Goal: Transaction & Acquisition: Book appointment/travel/reservation

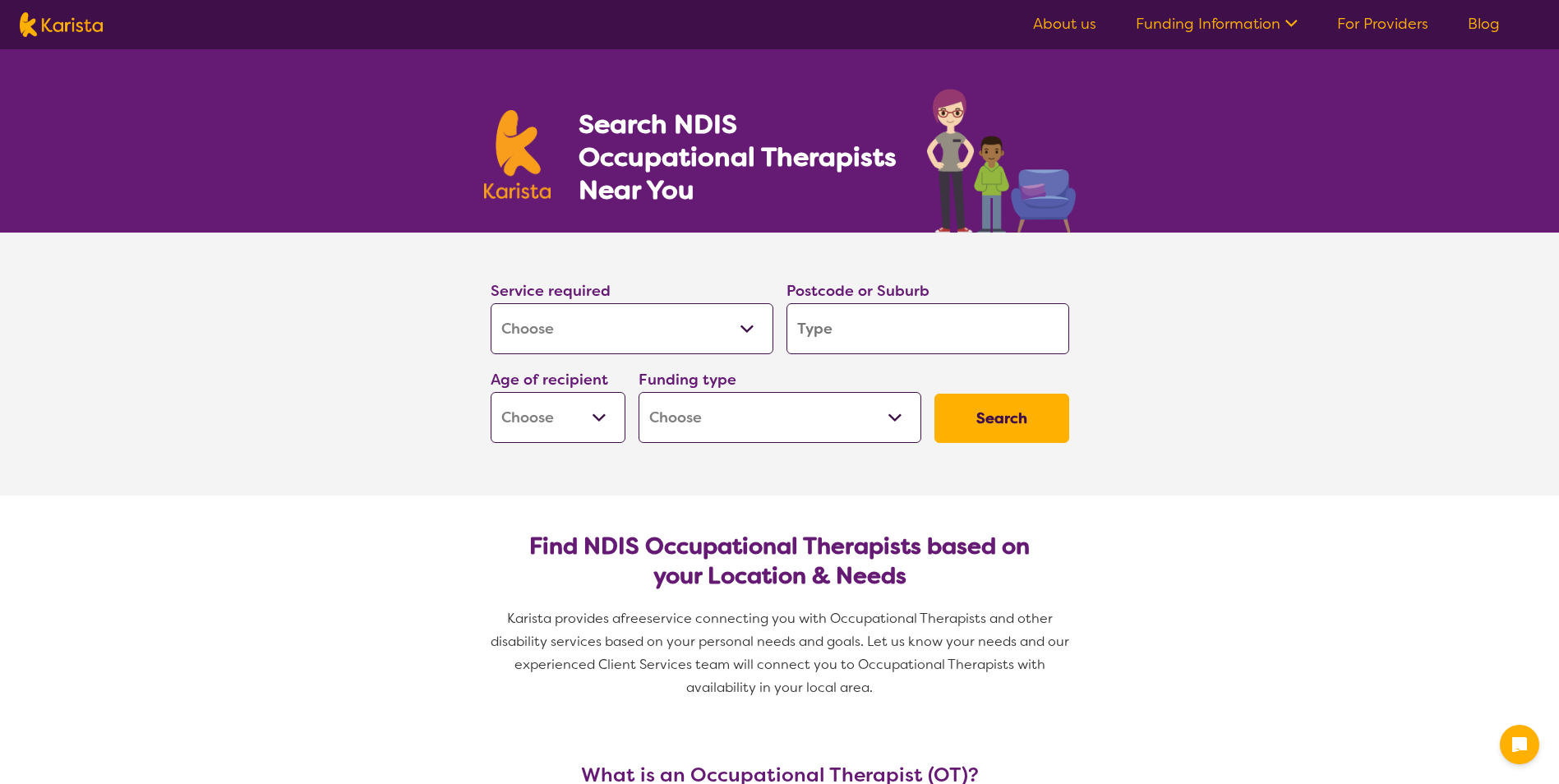
select select "[MEDICAL_DATA]"
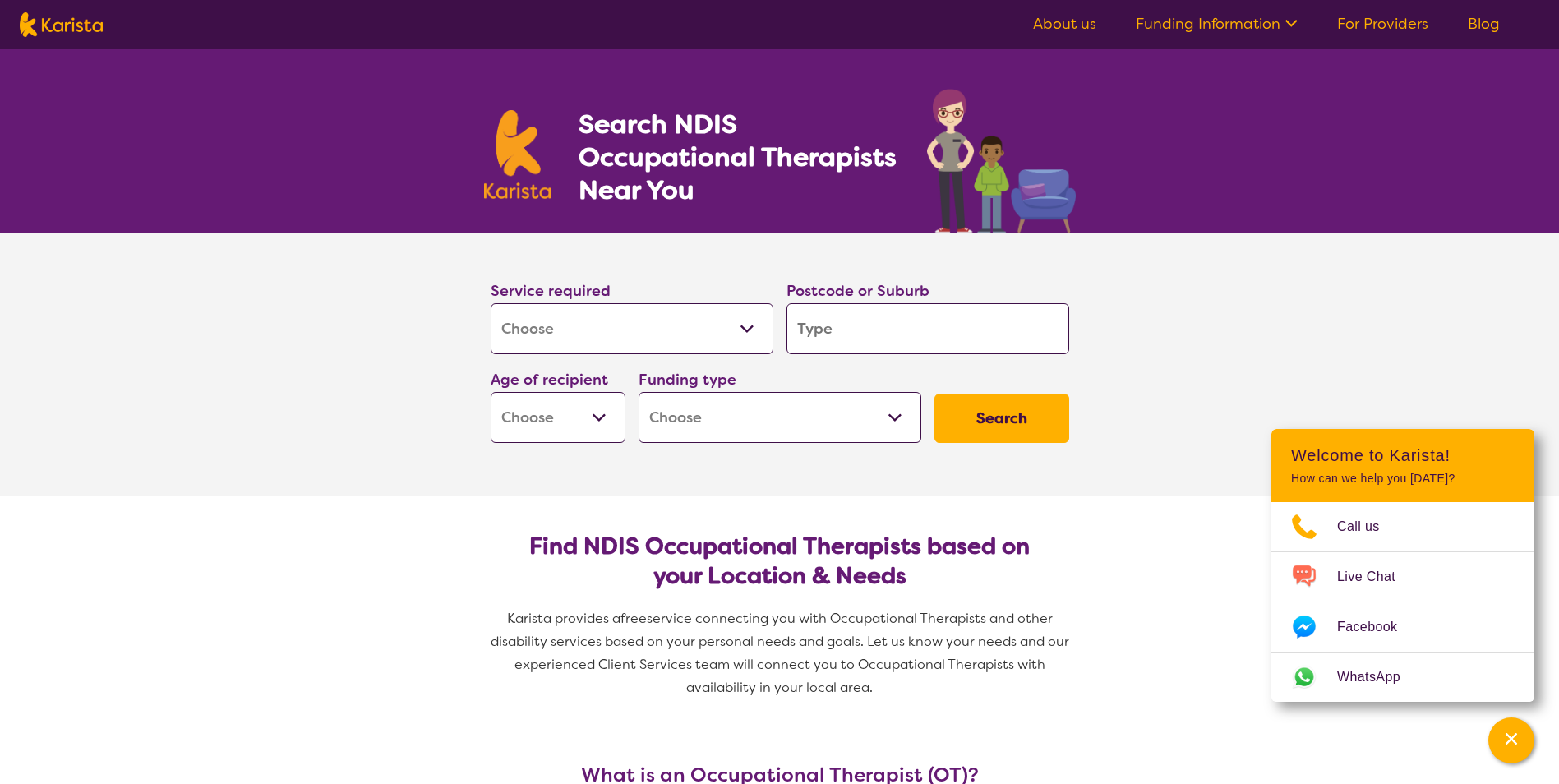
click at [684, 323] on select "Allied Health Assistant Assessment ([MEDICAL_DATA] or [MEDICAL_DATA]) Behaviour…" at bounding box center [632, 329] width 283 height 51
click at [844, 326] on input "search" at bounding box center [928, 329] width 283 height 51
click at [560, 412] on select "Early Childhood - 0 to 9 Child - 10 to 11 Adolescent - 12 to 17 Adult - 18 to 6…" at bounding box center [558, 417] width 135 height 51
select select "AG"
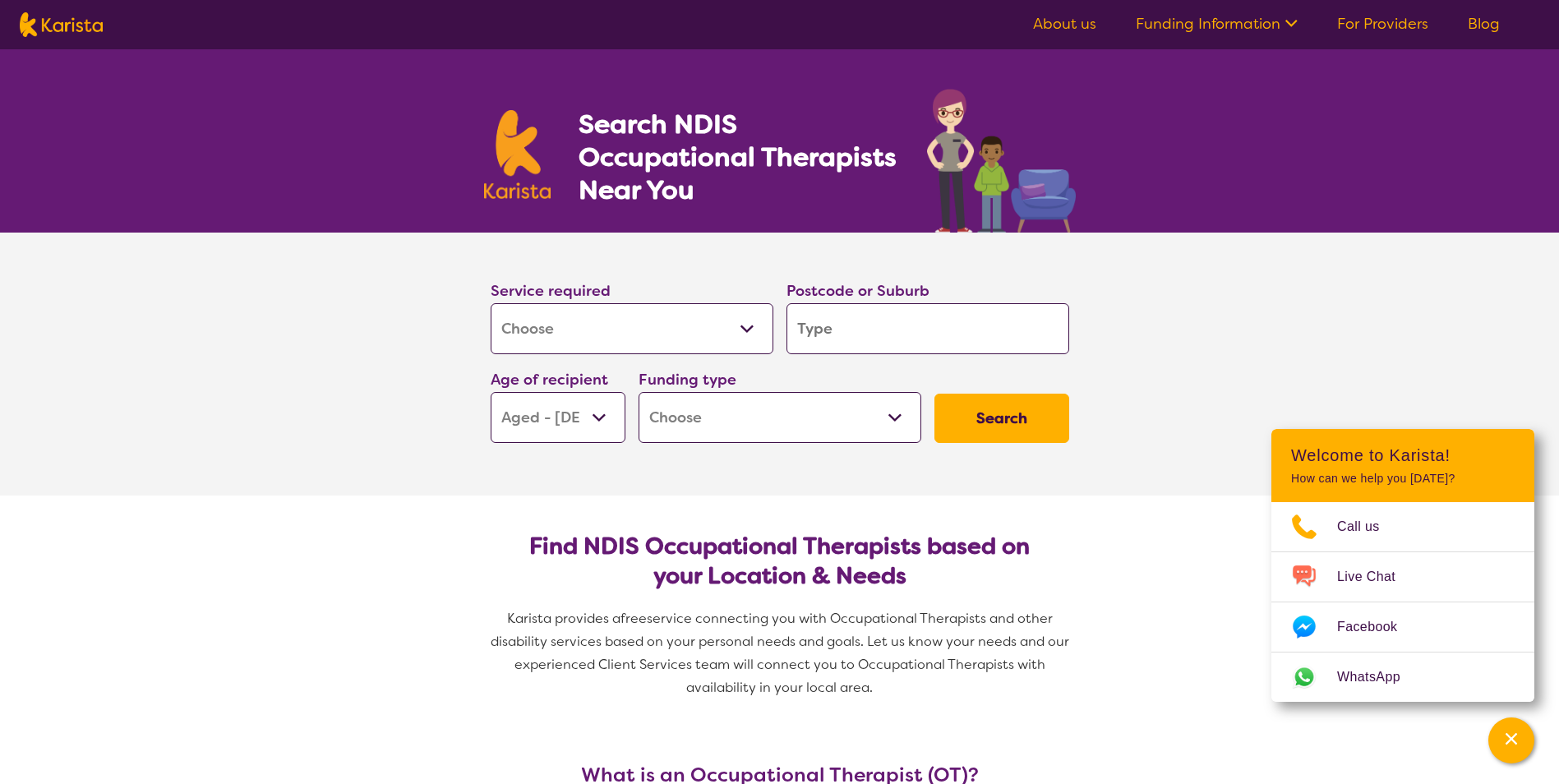
click at [490, 392] on select "Early Childhood - 0 to 9 Child - 10 to 11 Adolescent - 12 to 17 Adult - 18 to 6…" at bounding box center [558, 417] width 135 height 51
select select "AG"
click at [683, 424] on select "Home Care Package (HCP) National Disability Insurance Scheme (NDIS) I don't know" at bounding box center [780, 417] width 283 height 51
select select "NDIS"
click at [639, 392] on select "Home Care Package (HCP) National Disability Insurance Scheme (NDIS) I don't know" at bounding box center [780, 417] width 283 height 51
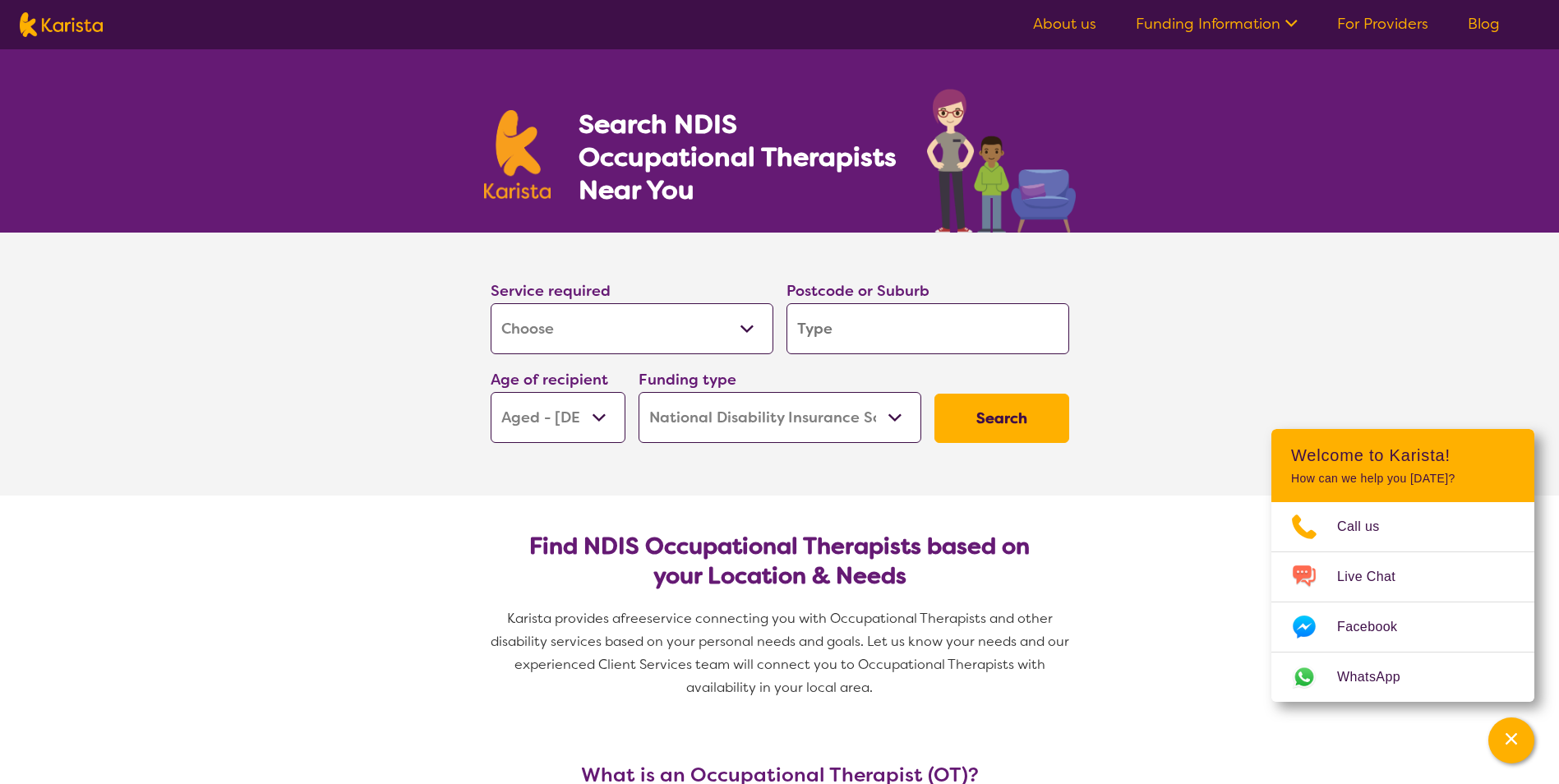
select select "NDIS"
click at [830, 337] on input "search" at bounding box center [928, 329] width 283 height 51
type input "4"
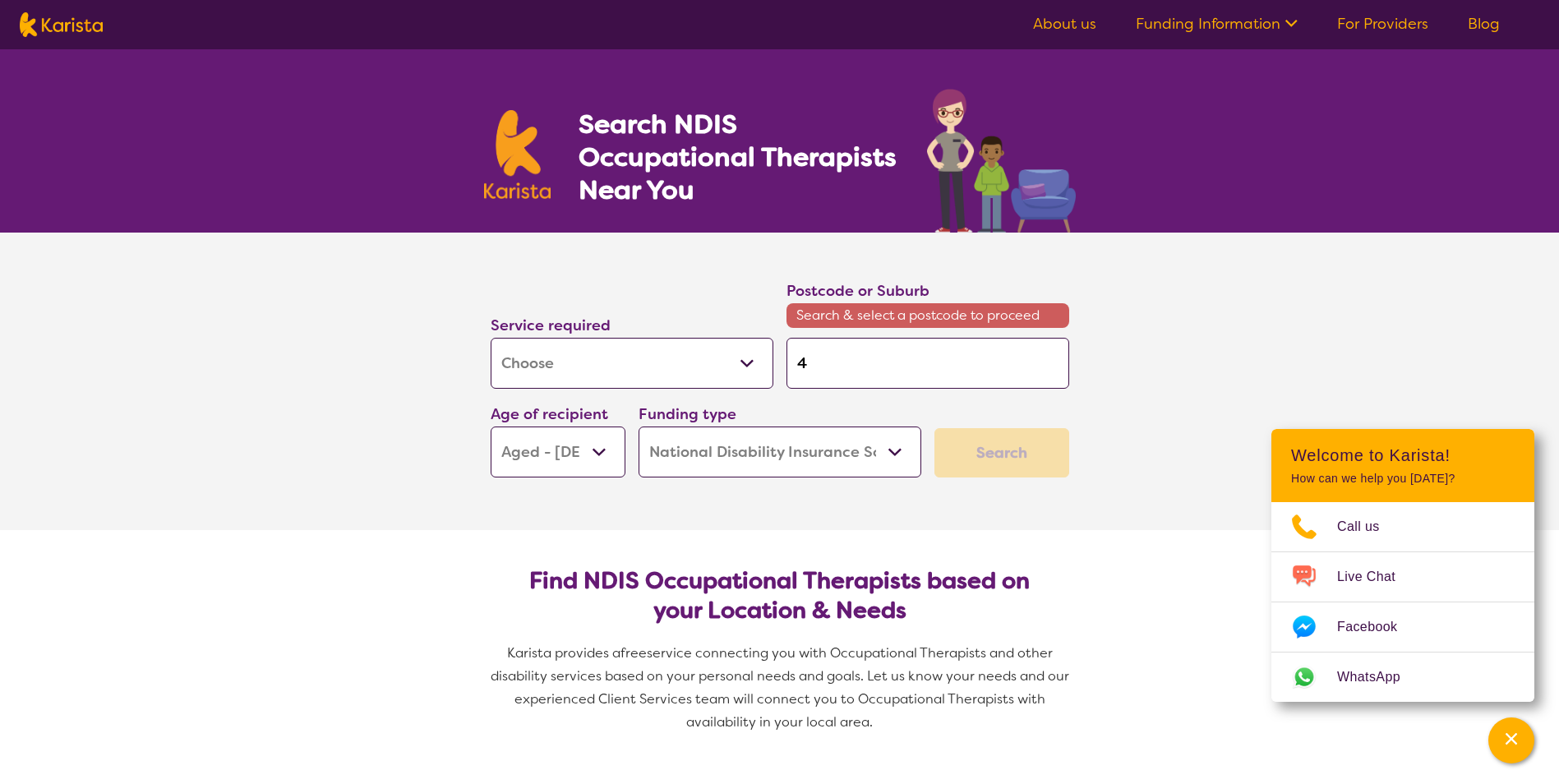
type input "45"
type input "451"
type input "4510"
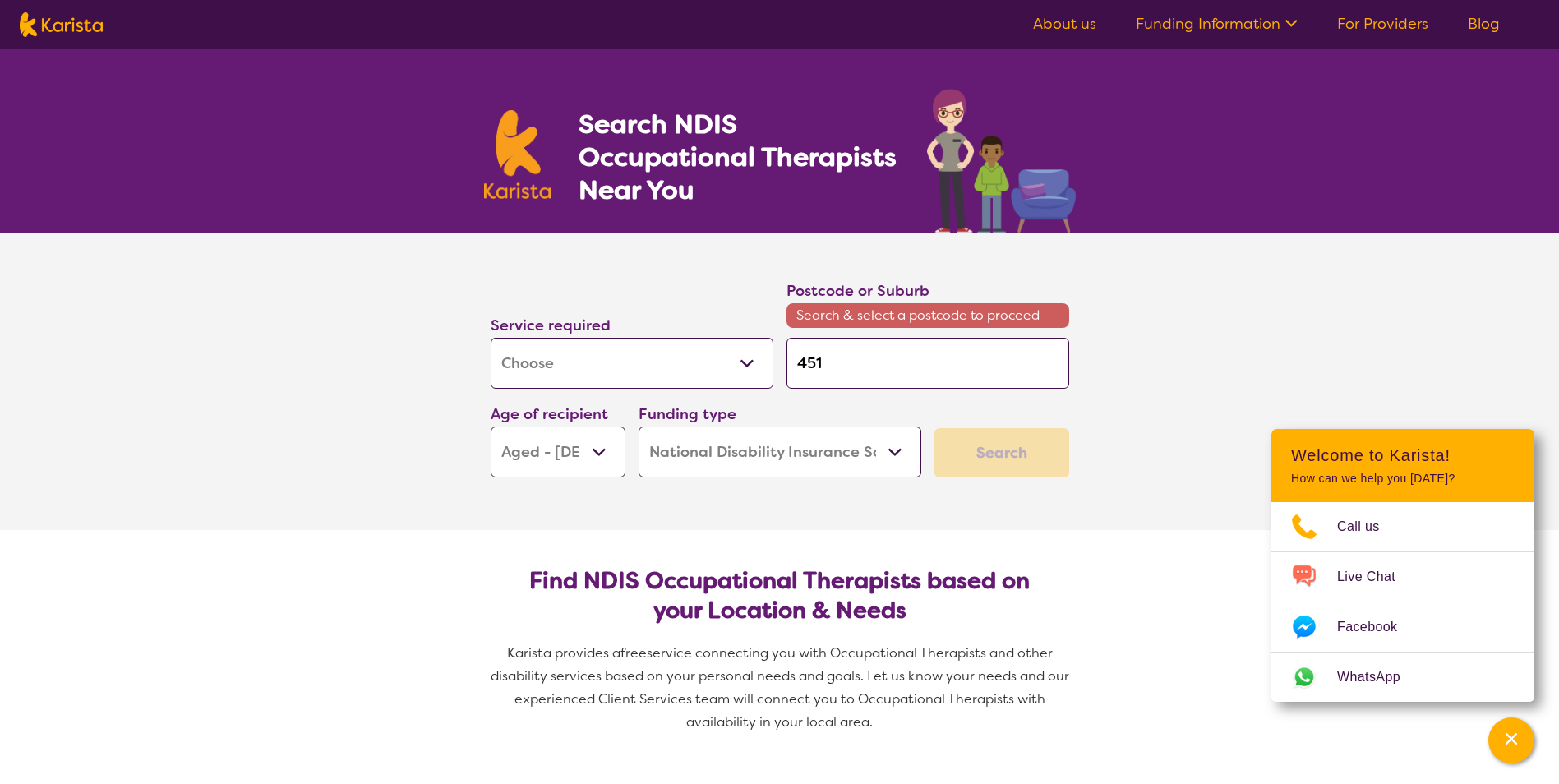
type input "4510"
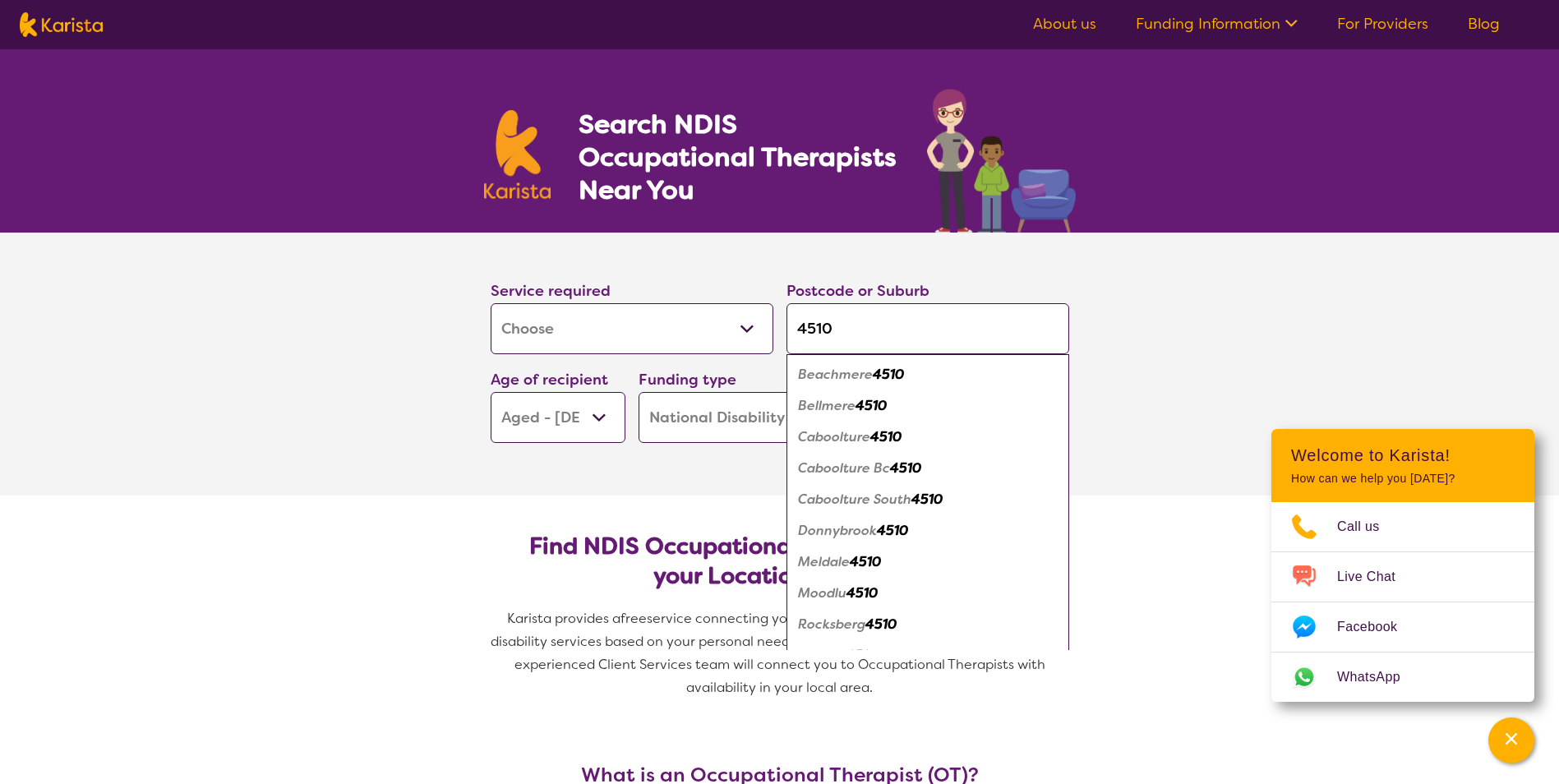
type input "4510"
click at [851, 375] on em "Beachmere" at bounding box center [835, 374] width 75 height 17
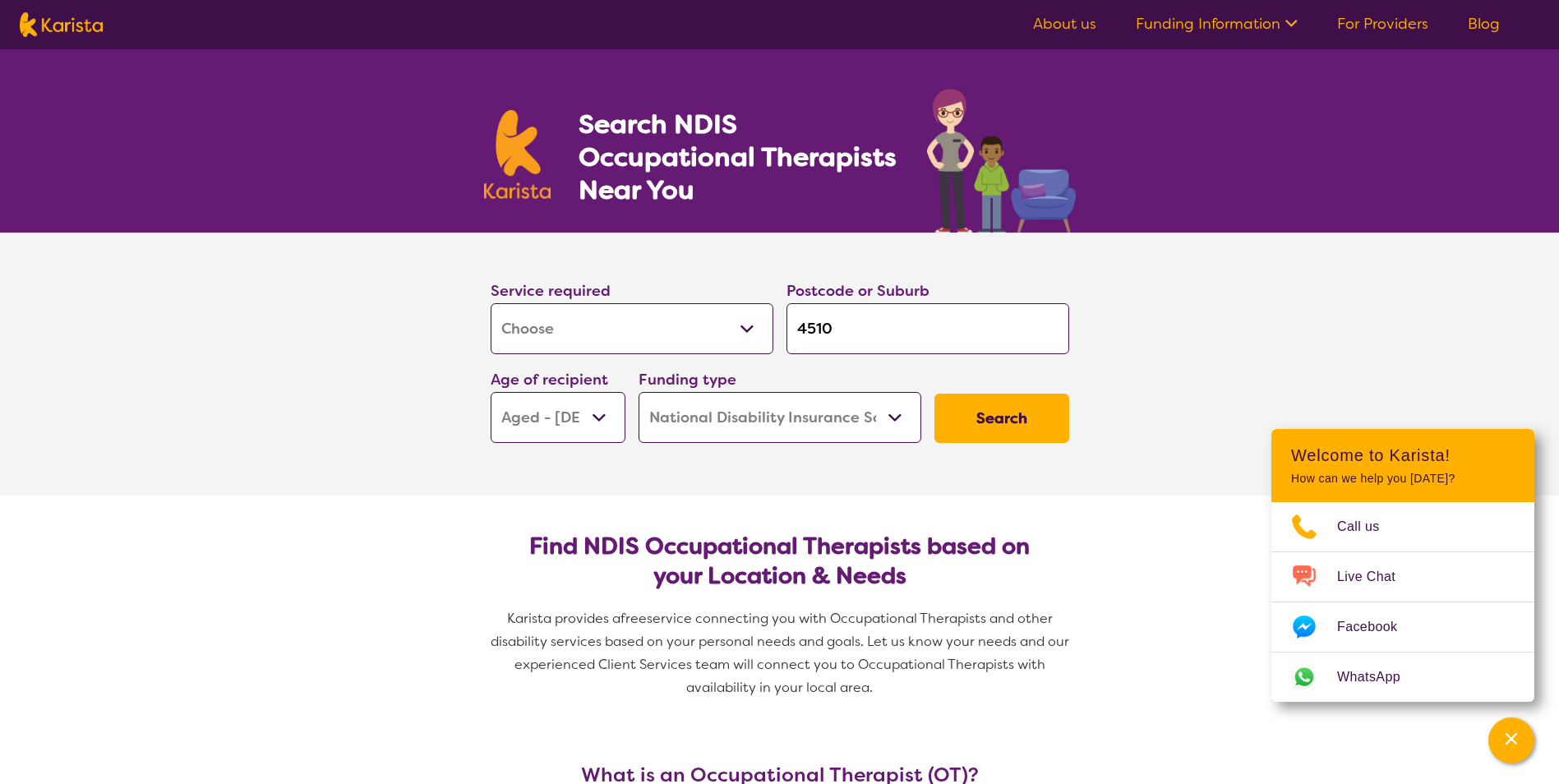
click at [1006, 415] on button "Search" at bounding box center [1002, 418] width 135 height 49
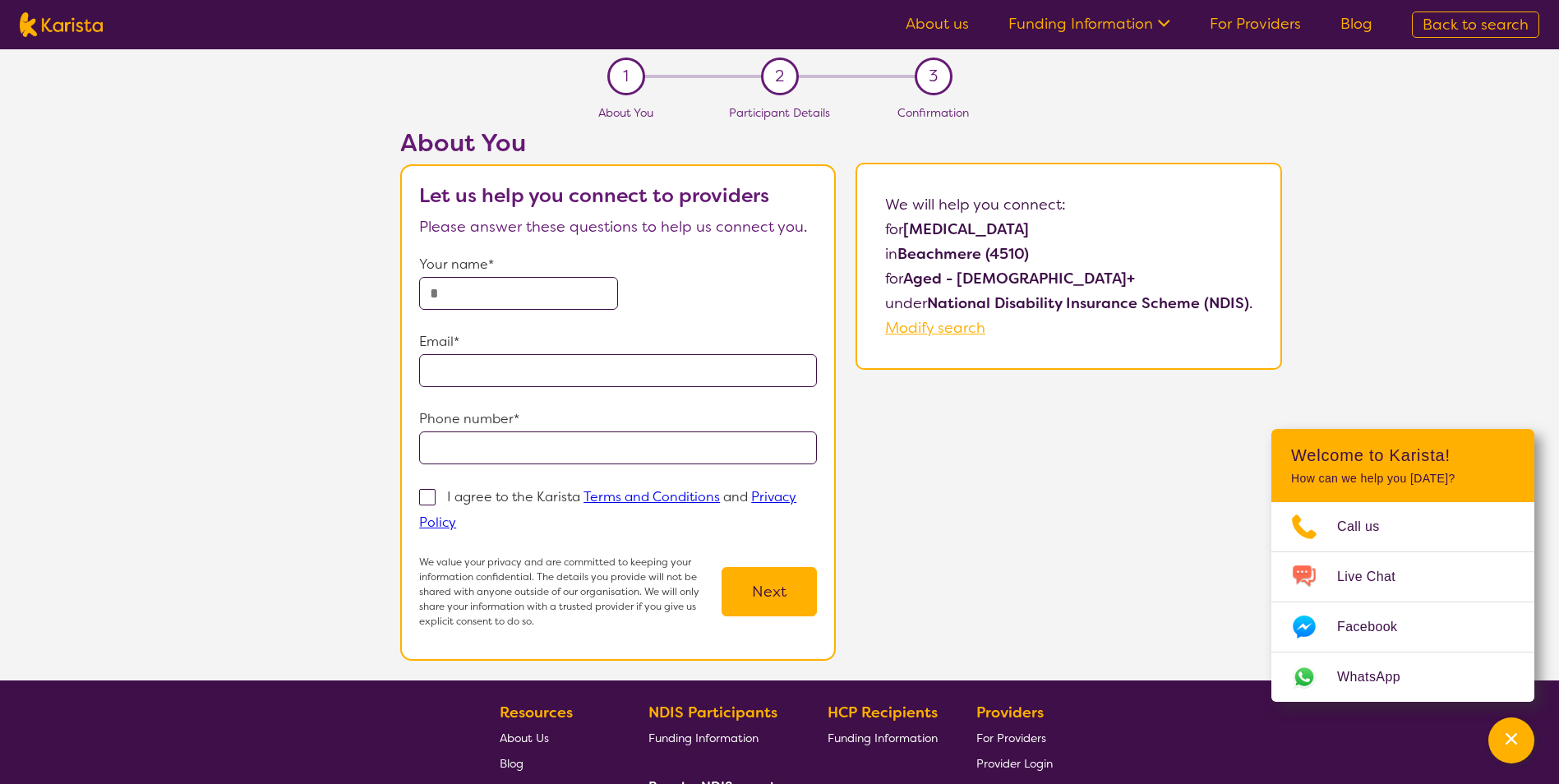
select select "[MEDICAL_DATA]"
select select "AG"
select select "NDIS"
select select "[MEDICAL_DATA]"
select select "AG"
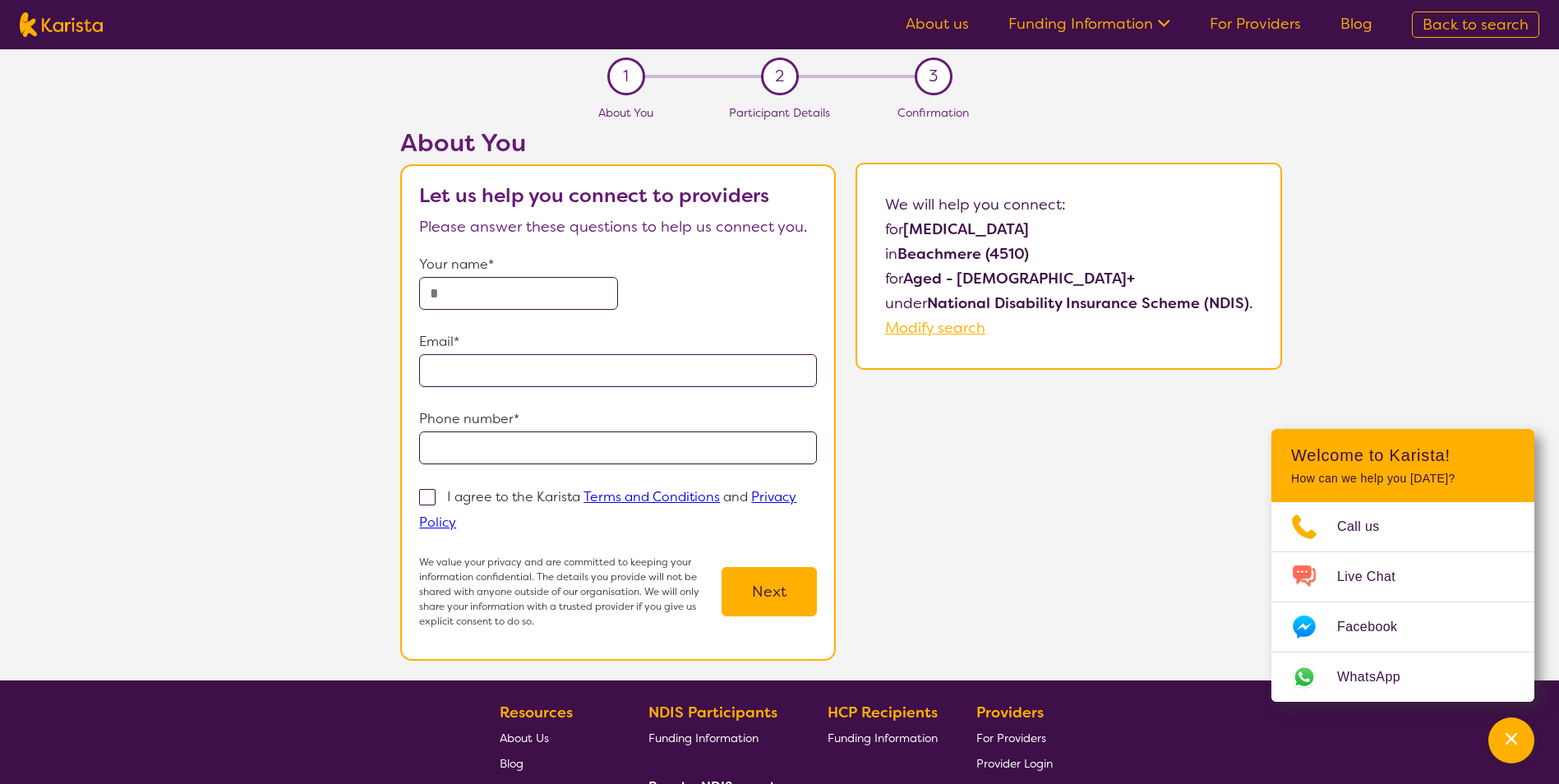
select select "NDIS"
